Goal: Task Accomplishment & Management: Manage account settings

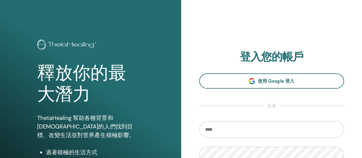
click at [250, 133] on input "email" at bounding box center [271, 129] width 145 height 17
type input "**********"
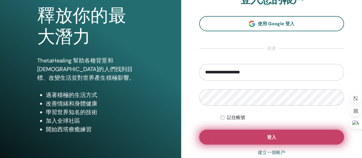
click at [260, 131] on button "登入" at bounding box center [271, 136] width 145 height 15
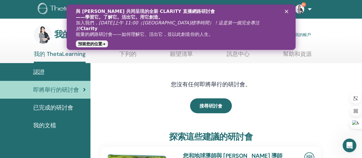
click at [262, 37] on div "與 Vianna Stibal 共同呈現的全新 CLARITY 直播網路研討會 ——學習它。了解它。活出它。用它創造。 加入我們， 2025 年 10 月 3…" at bounding box center [180, 27] width 229 height 45
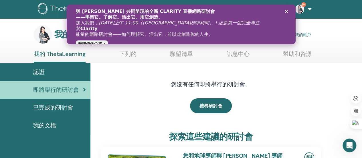
click at [287, 12] on icon "關閉" at bounding box center [286, 11] width 3 height 3
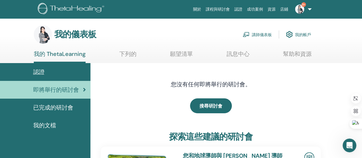
click at [260, 36] on font "講師儀表板" at bounding box center [262, 34] width 20 height 5
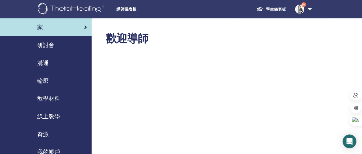
click at [126, 10] on font "講師儀表板" at bounding box center [127, 9] width 20 height 5
click at [50, 117] on font "線上教學" at bounding box center [48, 115] width 23 height 7
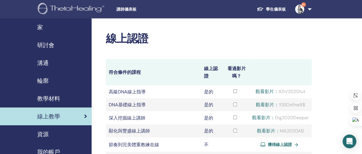
click at [52, 98] on font "教學材料" at bounding box center [48, 98] width 23 height 7
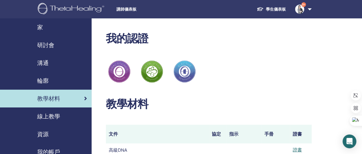
click at [308, 9] on link "9+" at bounding box center [302, 9] width 23 height 18
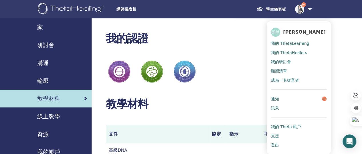
click at [130, 10] on font "講師儀表板" at bounding box center [127, 9] width 20 height 5
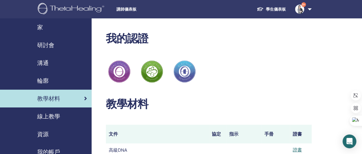
click at [215, 13] on div "學生儀表板 9+ 硬體 吳洪毅 我的 ThetaLearning 我的 ThetaHealers 我的研討會 願望清單 成為一名從業者 通知 9+ 訊息 我的…" at bounding box center [267, 9] width 129 height 18
click at [52, 45] on font "研討會" at bounding box center [45, 44] width 17 height 7
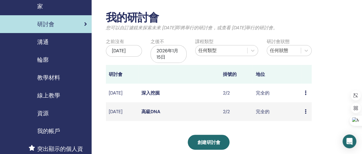
scroll to position [29, 0]
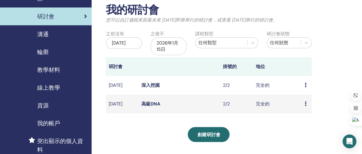
click at [305, 87] on icon at bounding box center [306, 84] width 2 height 5
click at [273, 85] on td "完全的" at bounding box center [277, 85] width 49 height 19
click at [255, 86] on td "完全的" at bounding box center [277, 85] width 49 height 19
click at [154, 86] on font "深入挖掘" at bounding box center [150, 85] width 18 height 6
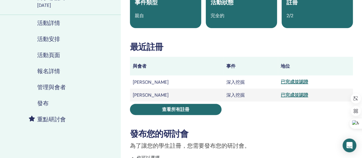
scroll to position [57, 0]
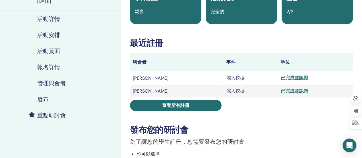
click at [281, 78] on font "已完成並認證" at bounding box center [294, 78] width 27 height 6
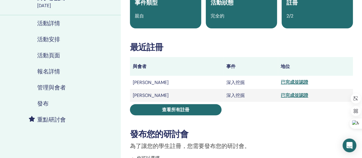
scroll to position [0, 0]
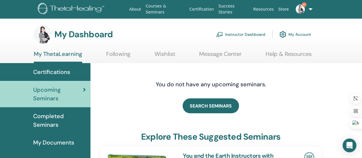
click at [242, 38] on link "Instructor Dashboard" at bounding box center [240, 34] width 49 height 13
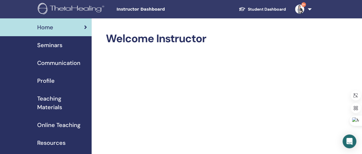
click at [58, 47] on span "Seminars" at bounding box center [49, 45] width 25 height 9
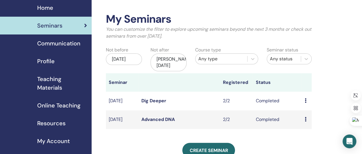
scroll to position [29, 0]
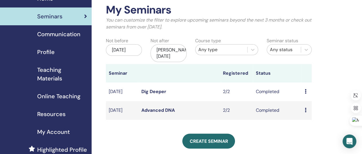
click at [304, 91] on td "Preview Attendees" at bounding box center [307, 91] width 10 height 19
click at [304, 93] on td "Preview Attendees" at bounding box center [307, 91] width 10 height 19
click at [155, 93] on link "Dig Deeper" at bounding box center [153, 91] width 25 height 6
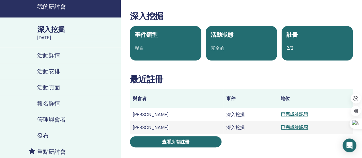
scroll to position [29, 0]
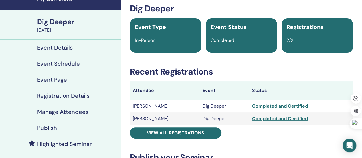
click at [258, 105] on div "Completed and Certified" at bounding box center [301, 106] width 98 height 7
click at [249, 104] on td "Completed and Certified" at bounding box center [301, 106] width 104 height 13
click at [252, 107] on div "Completed and Certified" at bounding box center [301, 106] width 98 height 7
click at [237, 107] on td "Dig Deeper" at bounding box center [224, 106] width 49 height 13
click at [271, 106] on div "Completed and Certified" at bounding box center [301, 106] width 98 height 7
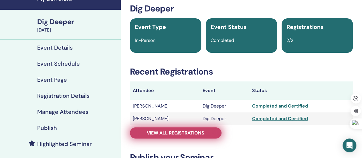
click at [195, 132] on span "View all registrations" at bounding box center [176, 133] width 58 height 6
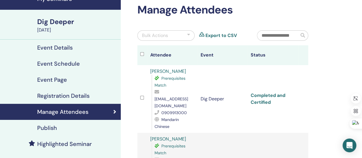
click at [268, 92] on link "Completed and Certified" at bounding box center [268, 98] width 35 height 13
click at [265, 94] on link "Completed and Certified" at bounding box center [268, 98] width 35 height 13
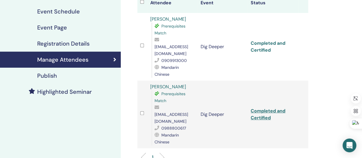
scroll to position [86, 0]
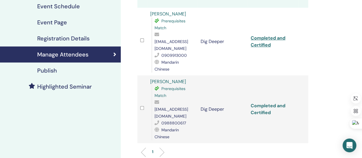
click at [263, 103] on link "Completed and Certified" at bounding box center [268, 109] width 35 height 13
